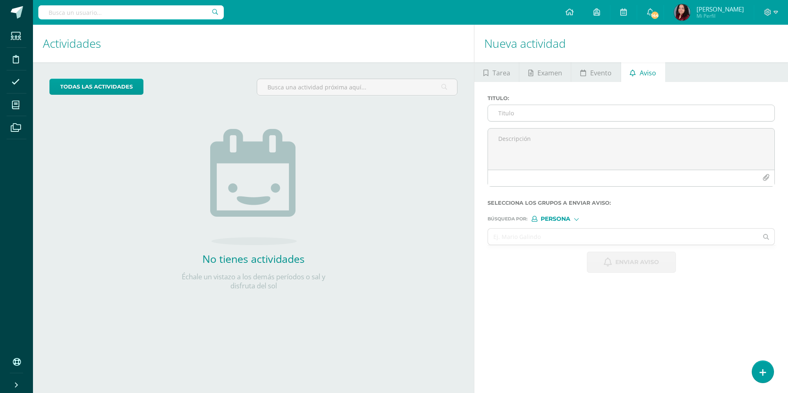
click at [610, 117] on input "Titulo :" at bounding box center [631, 113] width 286 height 16
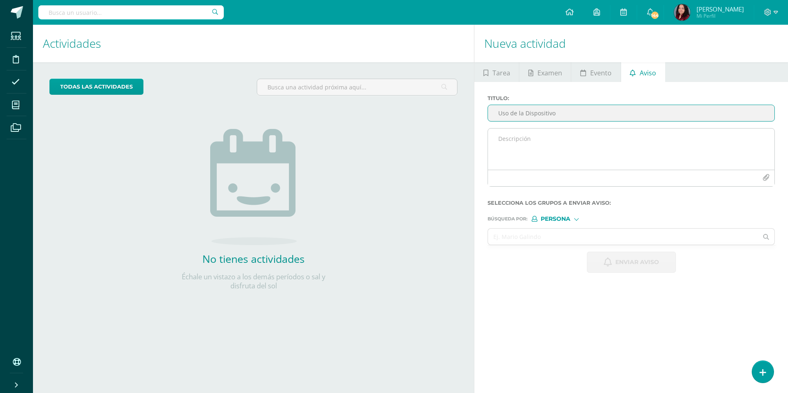
type input "Uso de la Dispositivo"
click at [520, 148] on textarea at bounding box center [631, 149] width 286 height 41
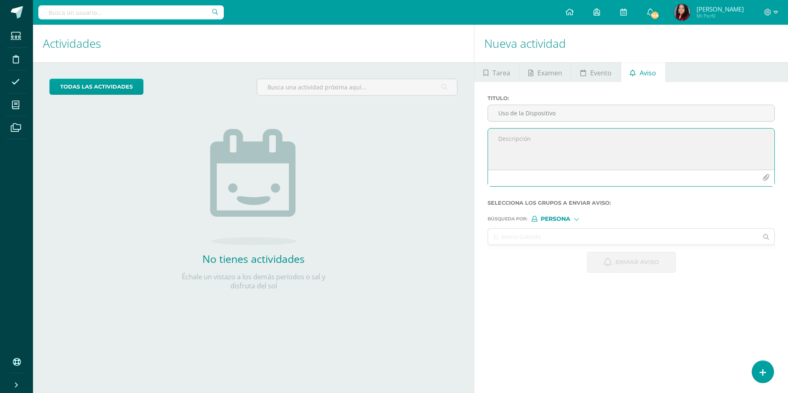
paste textarea "Estimados padres de familia, Les informamos que [DATE], durante el horario esco…"
click at [663, 153] on textarea "Estimados padres de familia, Les informamos que [DATE], durante el horario esco…" at bounding box center [631, 149] width 286 height 41
drag, startPoint x: 575, startPoint y: 162, endPoint x: 753, endPoint y: 220, distance: 186.7
click at [575, 162] on textarea "Estimados padres de familia, Les informamos que [DATE], durante el horario esco…" at bounding box center [631, 149] width 286 height 41
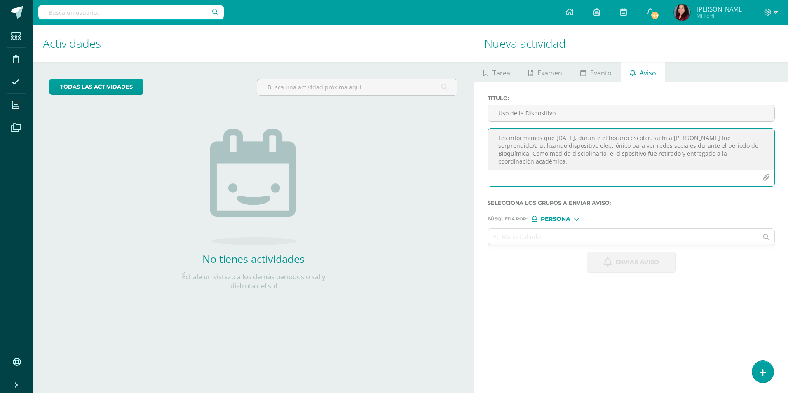
scroll to position [33, 0]
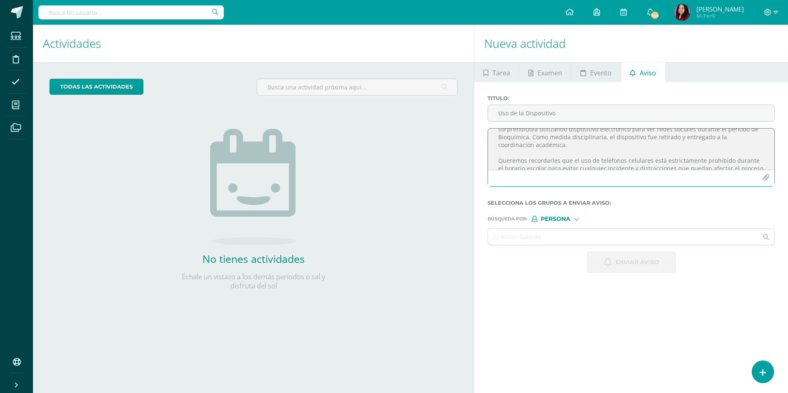
drag, startPoint x: 662, startPoint y: 153, endPoint x: 668, endPoint y: 155, distance: 6.3
click at [662, 153] on textarea "Estimados padres de familia, Les informamos que [DATE], durante el horario esco…" at bounding box center [631, 149] width 286 height 41
click at [545, 162] on textarea "Estimados padres de familia, Les informamos que [DATE], durante el horario esco…" at bounding box center [631, 149] width 286 height 41
click at [520, 162] on textarea "Estimados padres de familia, Les informamos que [DATE], durante el horario esco…" at bounding box center [631, 149] width 286 height 41
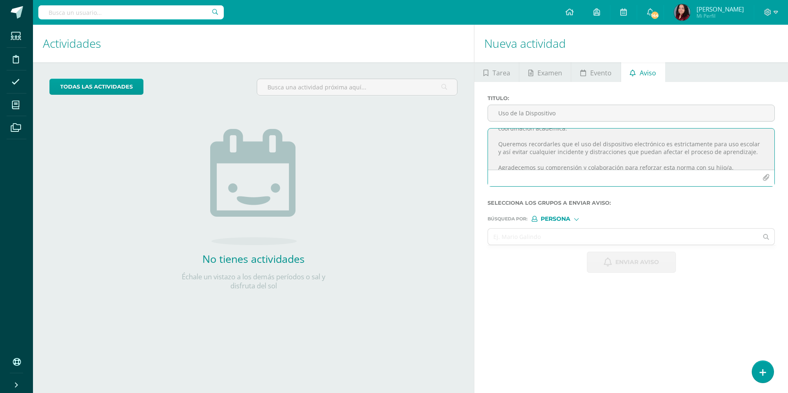
scroll to position [65, 0]
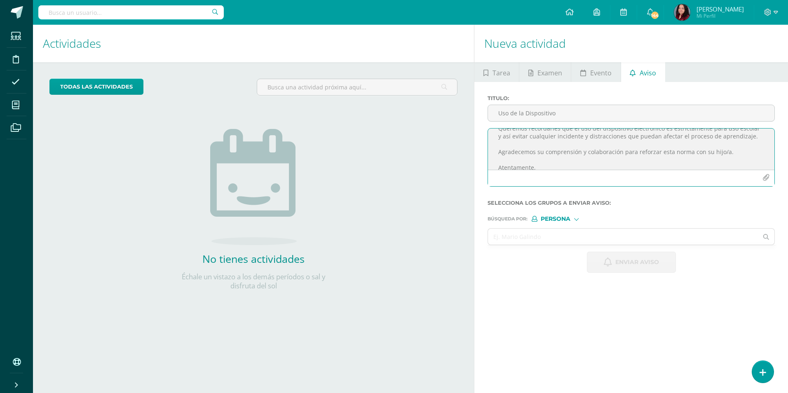
click at [735, 147] on textarea "Estimados padres de familia, Les informamos que [DATE], durante el horario esco…" at bounding box center [631, 149] width 286 height 41
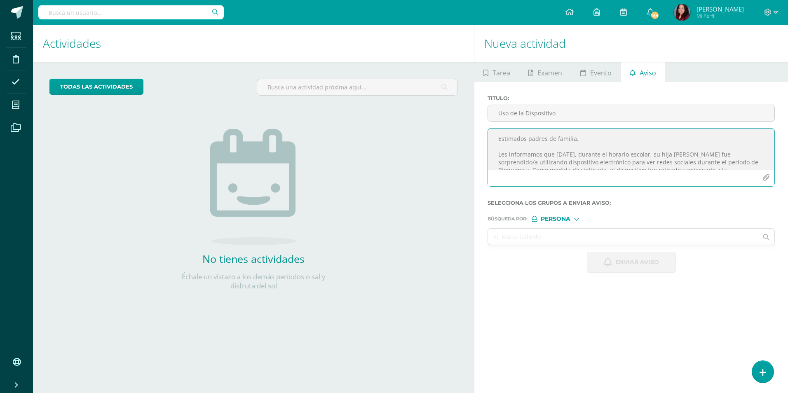
drag, startPoint x: 544, startPoint y: 160, endPoint x: 487, endPoint y: 123, distance: 68.0
click at [487, 123] on div "Titulo : Uso de la Dispositivo Estimados padres de familia, Les informamos que …" at bounding box center [631, 144] width 294 height 98
type textarea "Estimados padres de familia, Les informamos que [DATE], durante el horario esco…"
click at [550, 230] on input "text" at bounding box center [623, 237] width 270 height 16
type input "[PERSON_NAME]"
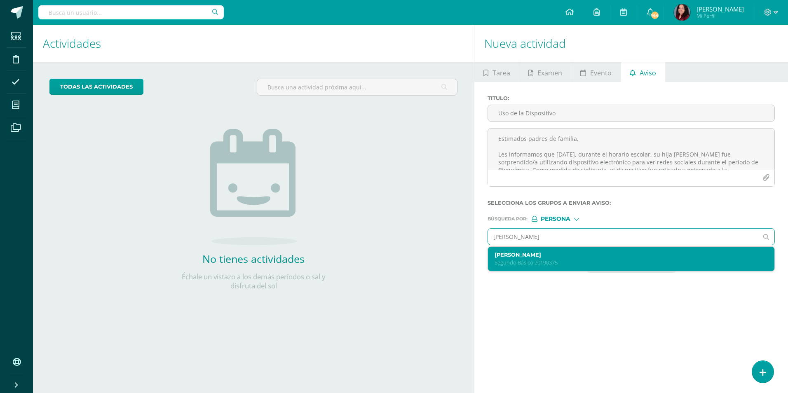
click at [565, 262] on p "Segundo Básico 20190375" at bounding box center [625, 262] width 261 height 7
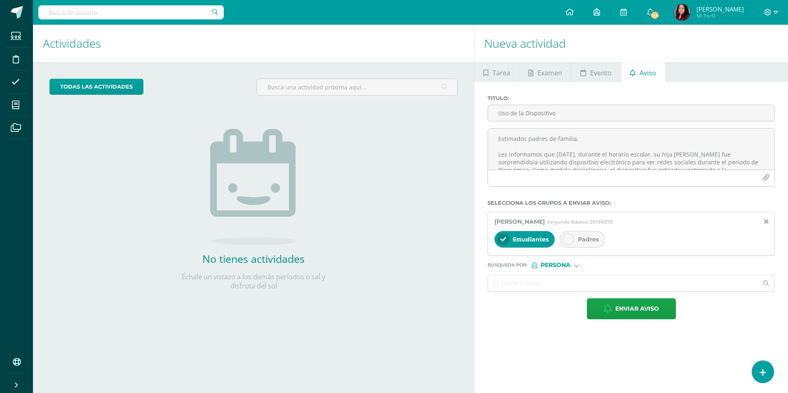
click at [570, 244] on div at bounding box center [569, 240] width 12 height 12
click at [582, 284] on input "text" at bounding box center [623, 283] width 270 height 16
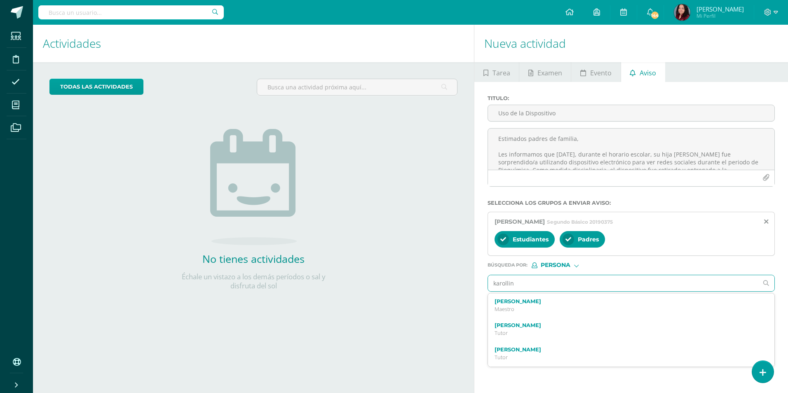
type input "karolline"
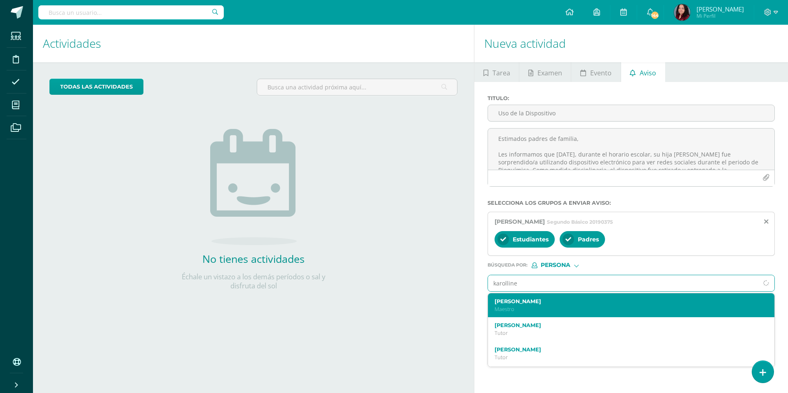
click at [579, 298] on label "[PERSON_NAME]" at bounding box center [625, 301] width 261 height 6
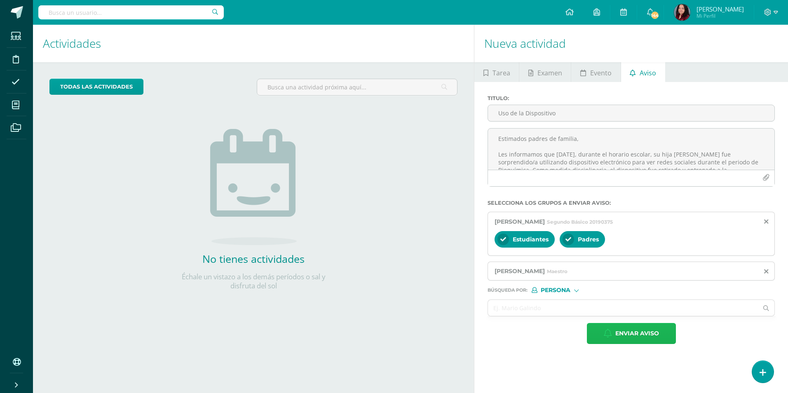
click at [627, 340] on span "Enviar aviso" at bounding box center [637, 334] width 44 height 20
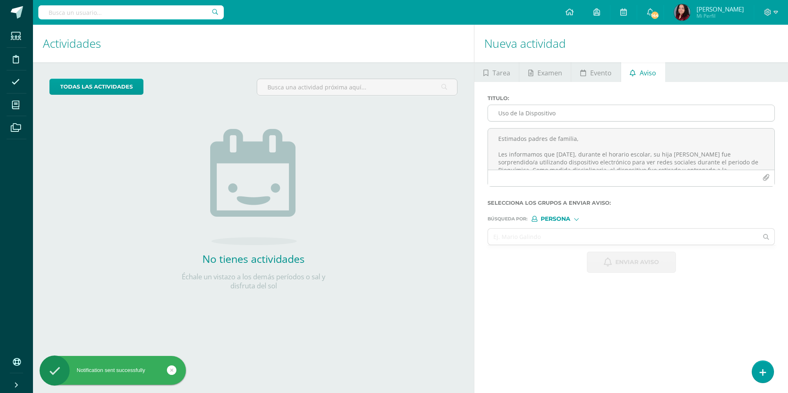
click at [532, 114] on input "Uso de la Dispositivo" at bounding box center [631, 113] width 286 height 16
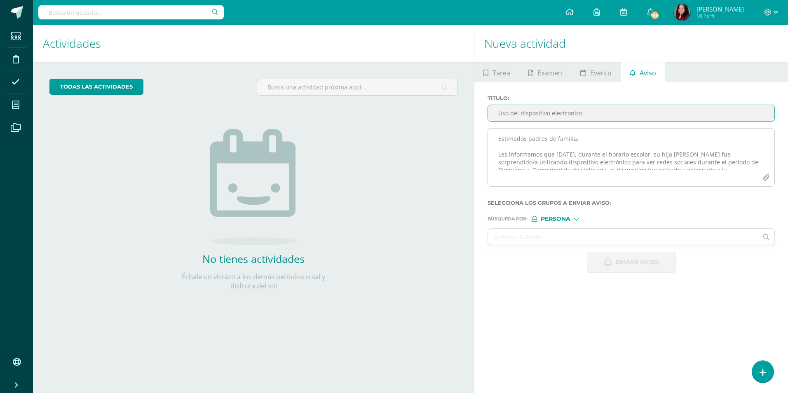
type input "Uso del dispositivo electronico"
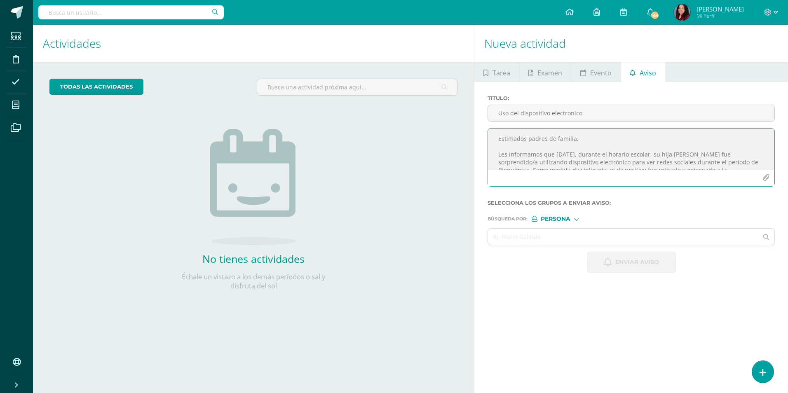
click at [555, 144] on textarea "Estimados padres de familia, Les informamos que [DATE], durante el horario esco…" at bounding box center [631, 149] width 286 height 41
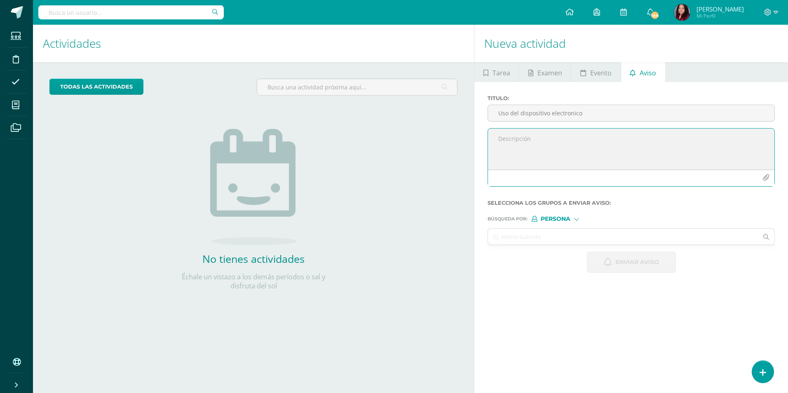
paste textarea "Estimados padres de familia, Les informamos que [DATE], durante el horario esco…"
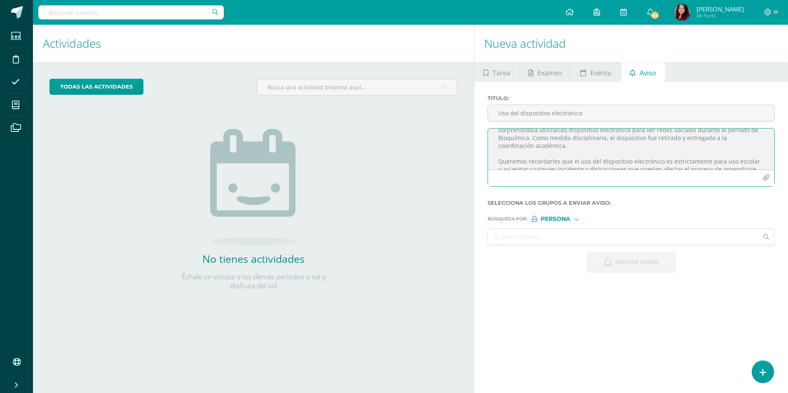
scroll to position [18, 0]
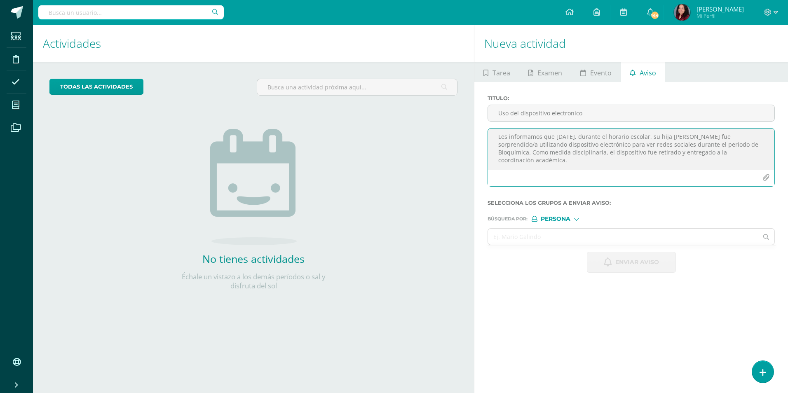
click at [686, 136] on textarea "Estimados padres de familia, Les informamos que [DATE], durante el horario esco…" at bounding box center [631, 149] width 286 height 41
click at [537, 145] on textarea "Estimados padres de familia, Les informamos que [DATE], durante el horario esco…" at bounding box center [631, 149] width 286 height 41
click at [724, 146] on textarea "Estimados padres de familia, Les informamos que [DATE], durante el horario esco…" at bounding box center [631, 149] width 286 height 41
type textarea "Estimados padres de familia, Les informamos que [DATE], durante el horario esco…"
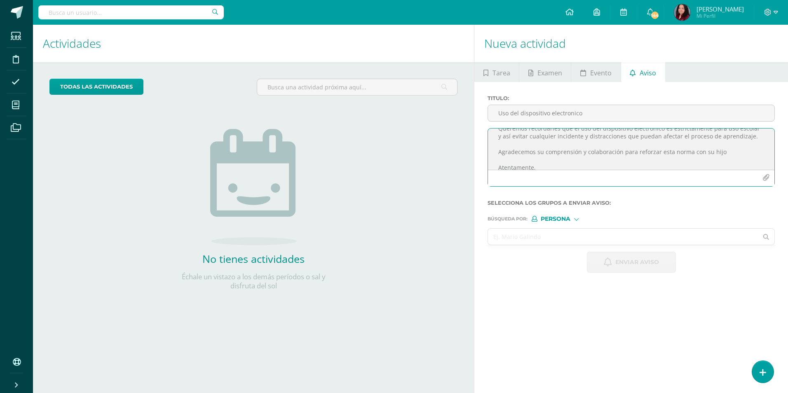
click at [589, 236] on input "text" at bounding box center [623, 237] width 270 height 16
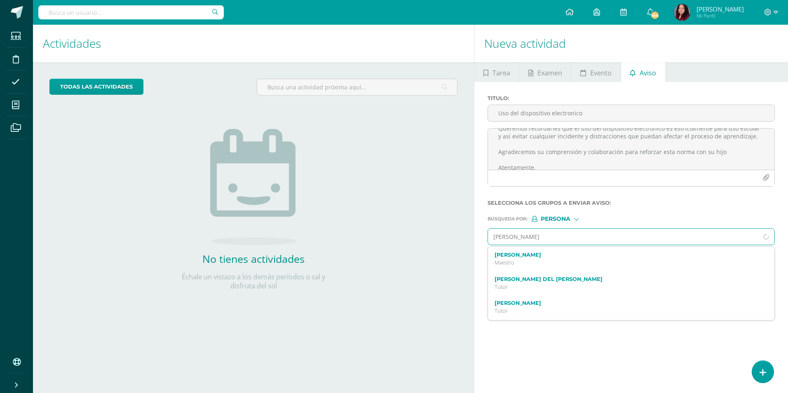
type input "[PERSON_NAME]"
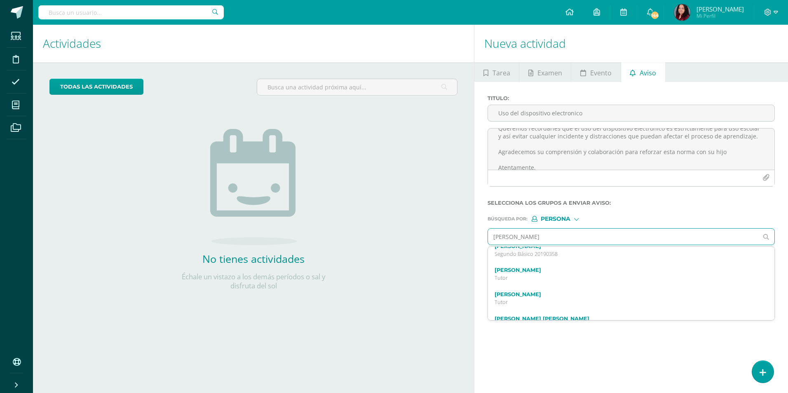
scroll to position [137, 0]
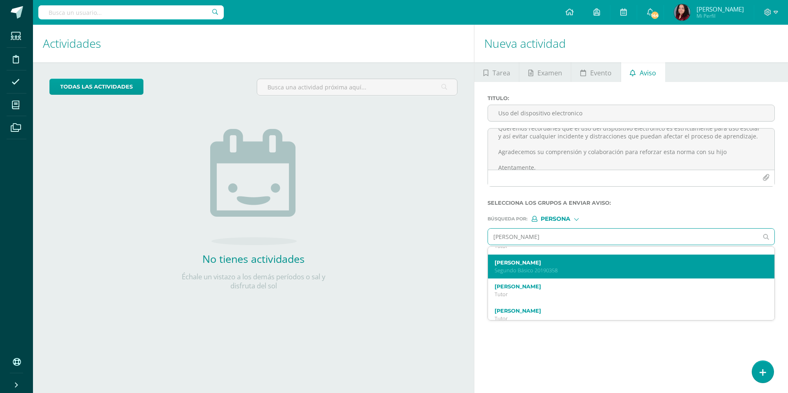
click at [539, 265] on label "[PERSON_NAME]" at bounding box center [625, 263] width 261 height 6
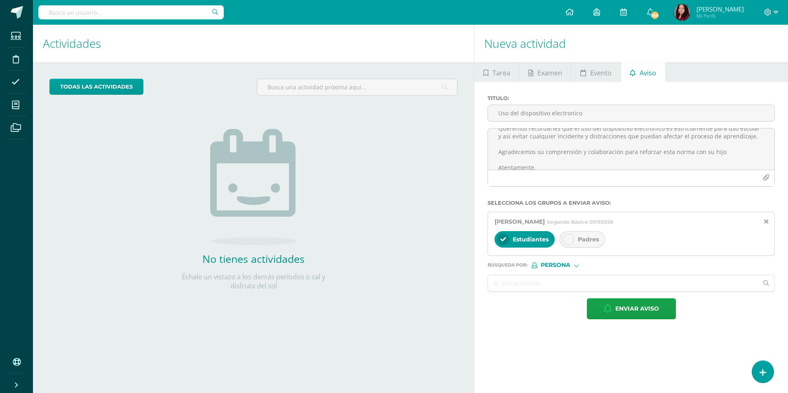
click at [572, 236] on div at bounding box center [569, 240] width 12 height 12
click at [575, 283] on input "text" at bounding box center [623, 283] width 270 height 16
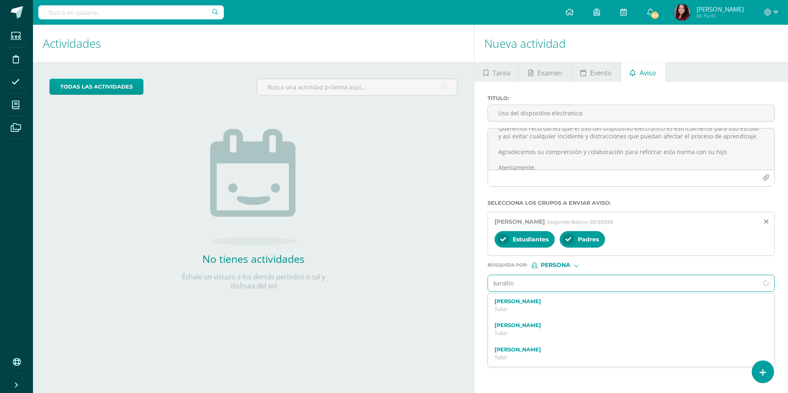
type input "karolline"
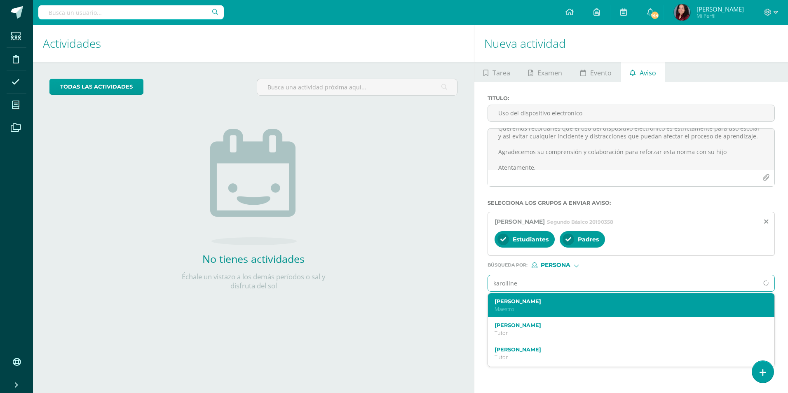
click at [571, 302] on label "[PERSON_NAME]" at bounding box center [625, 301] width 261 height 6
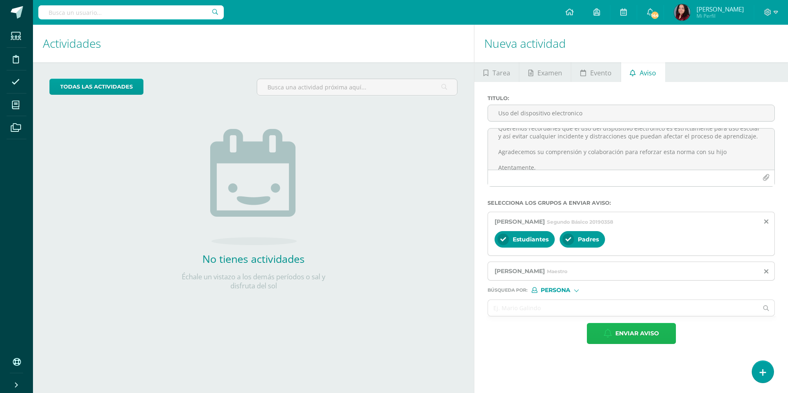
click at [638, 333] on span "Enviar aviso" at bounding box center [637, 334] width 44 height 20
